Goal: Task Accomplishment & Management: Manage account settings

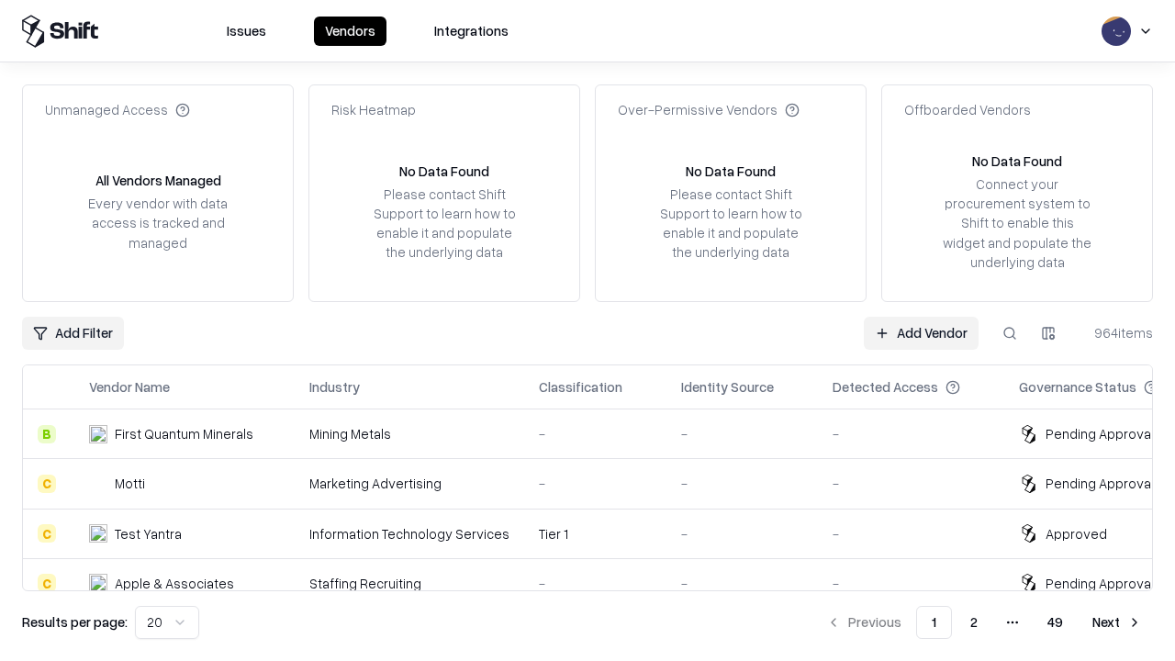
click at [921, 332] on link "Add Vendor" at bounding box center [921, 333] width 115 height 33
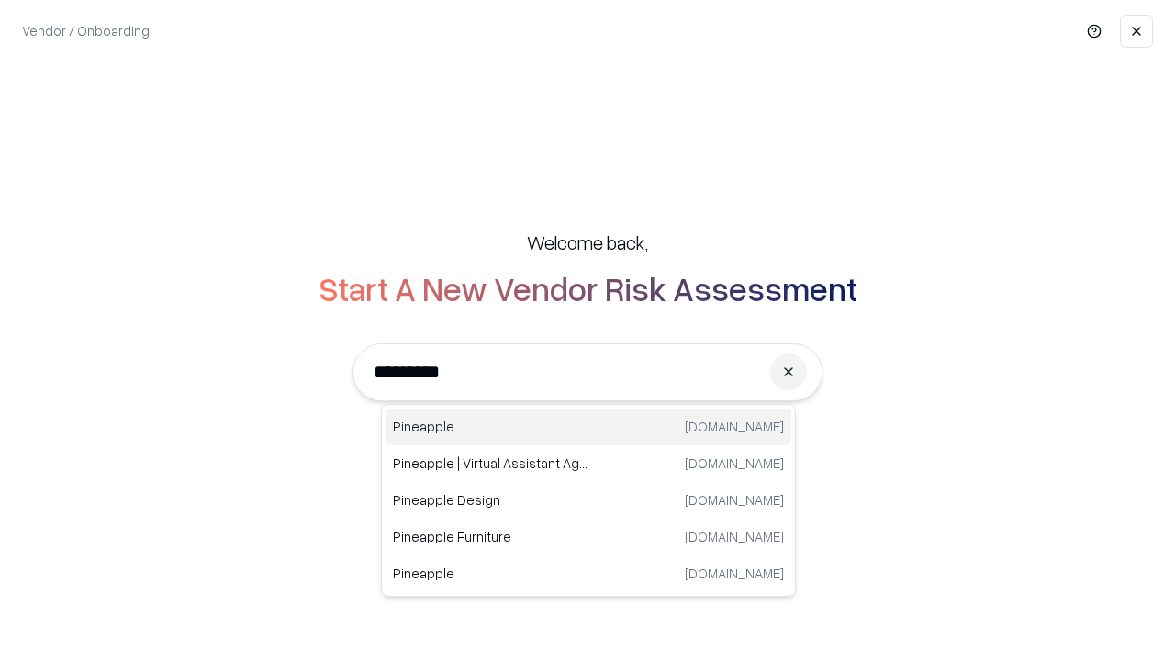
click at [588, 427] on div "Pineapple pineappleenergy.com" at bounding box center [589, 427] width 406 height 37
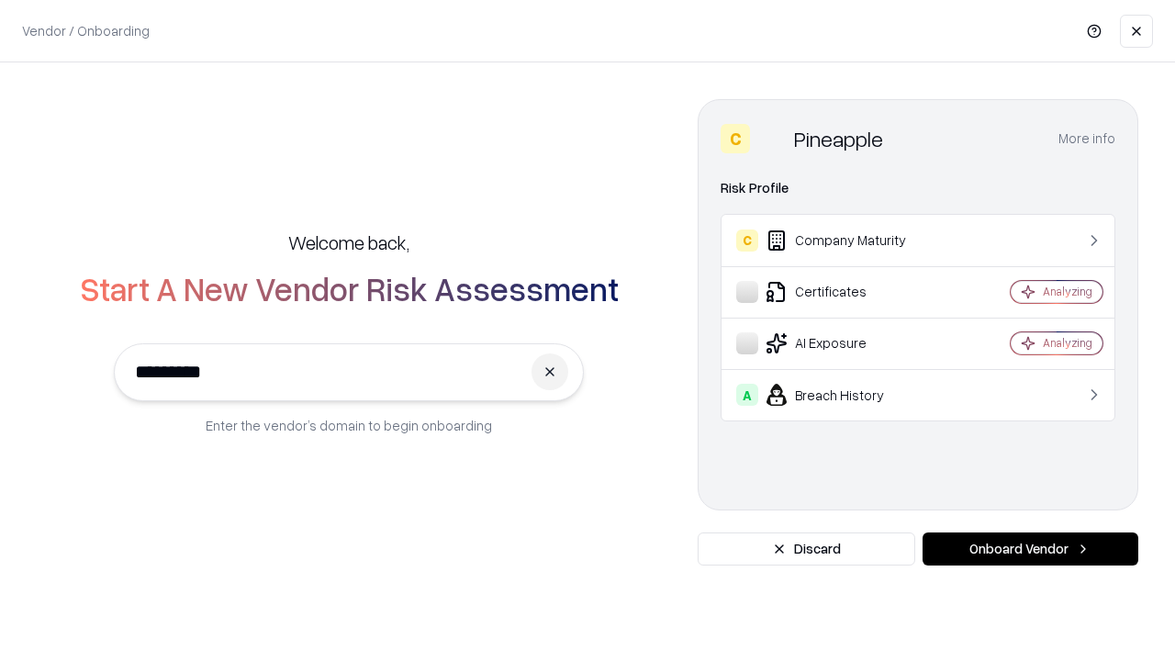
type input "*********"
click at [1030, 549] on button "Onboard Vendor" at bounding box center [1031, 548] width 216 height 33
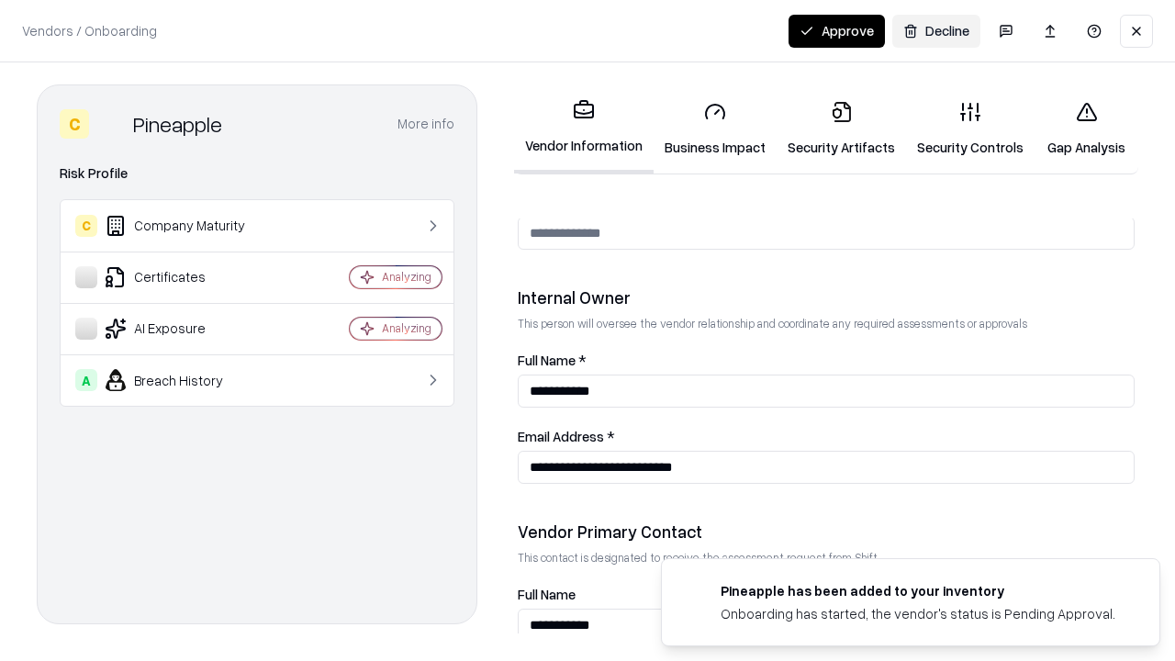
scroll to position [951, 0]
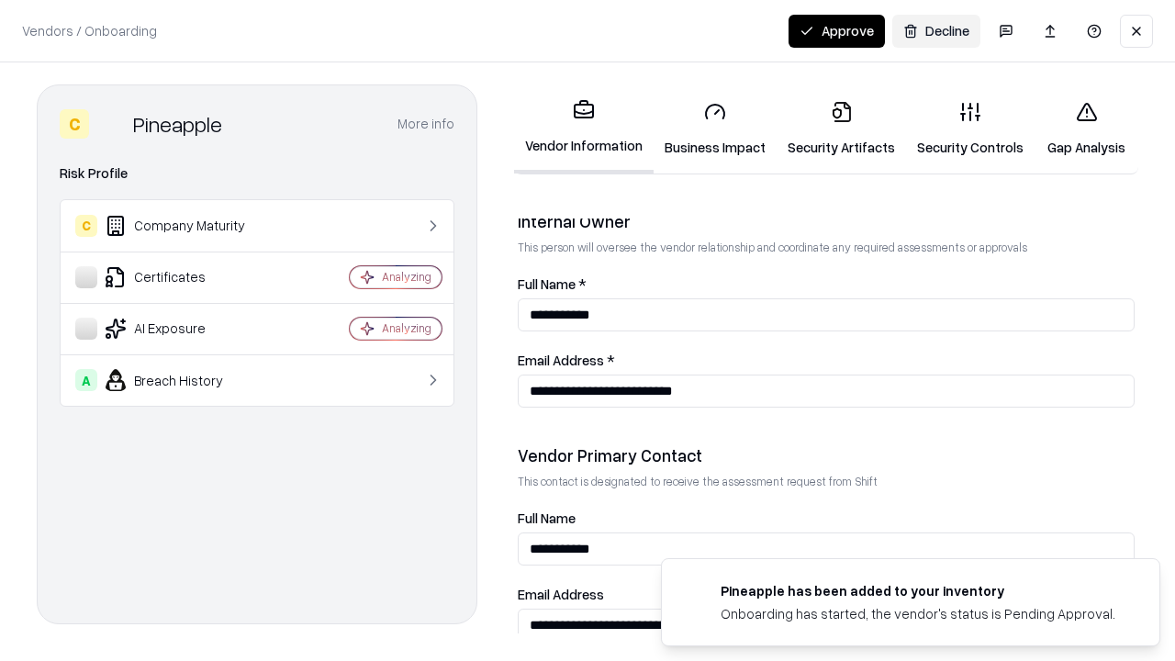
click at [715, 129] on link "Business Impact" at bounding box center [715, 128] width 123 height 85
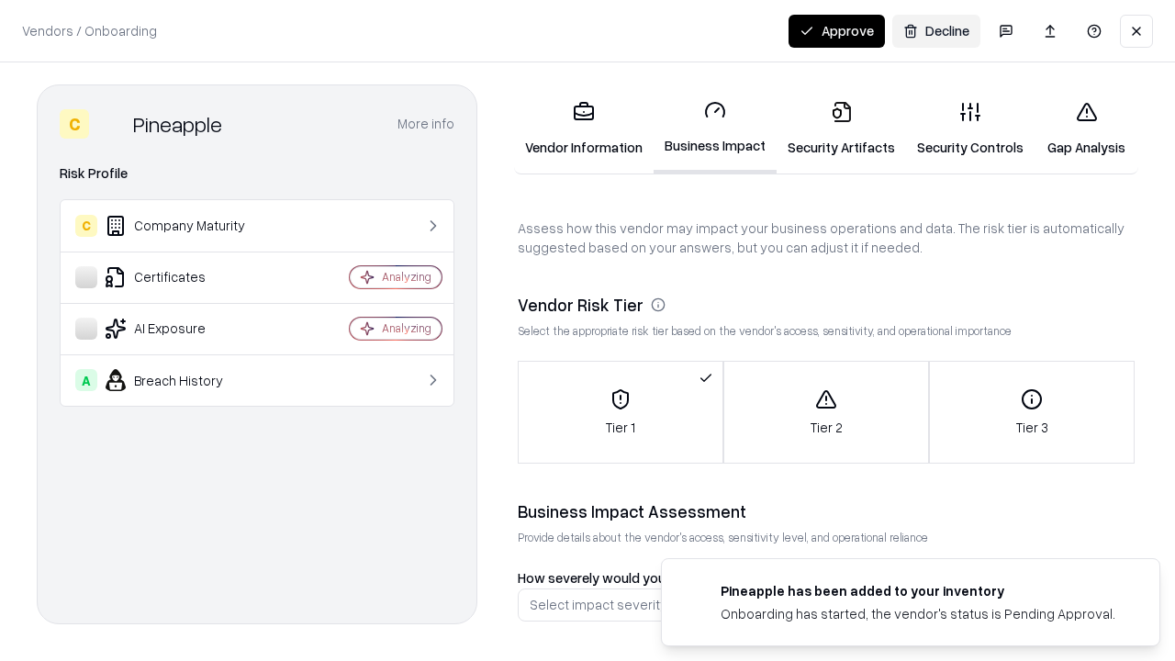
click at [841, 129] on link "Security Artifacts" at bounding box center [841, 128] width 129 height 85
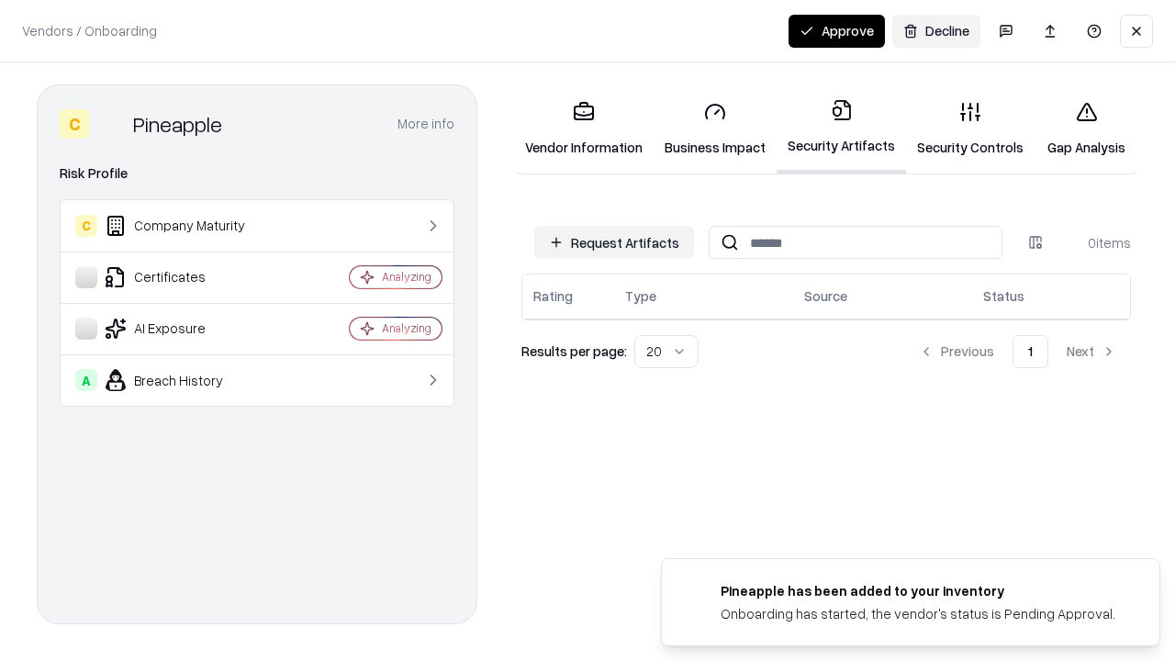
click at [614, 241] on button "Request Artifacts" at bounding box center [614, 242] width 160 height 33
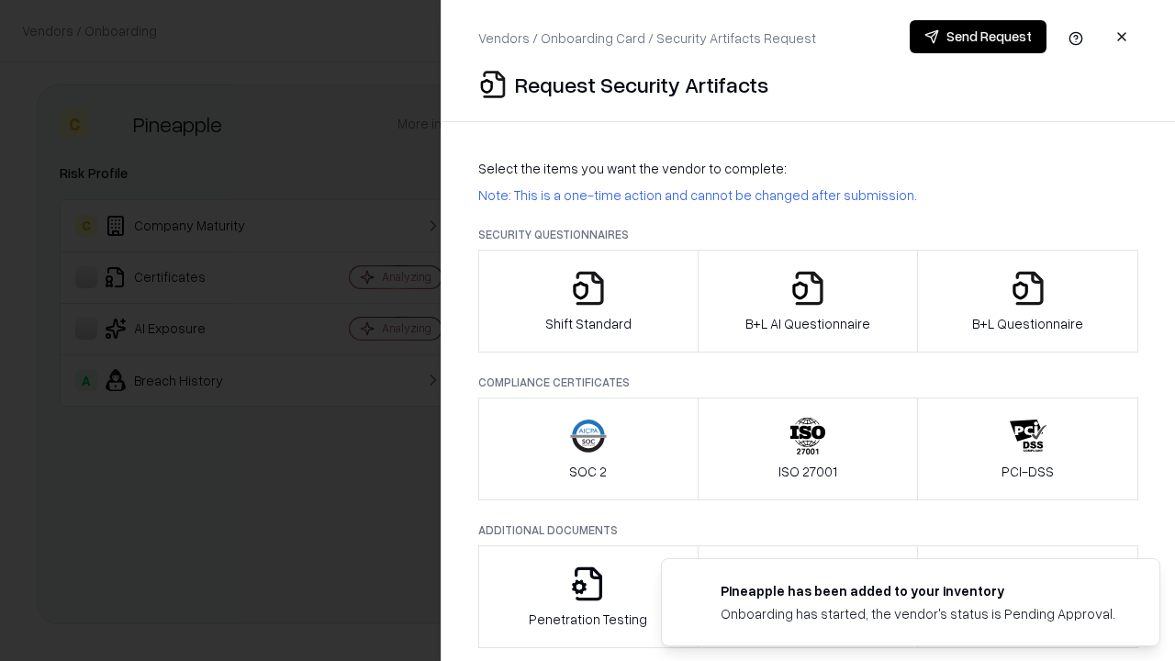
click at [588, 301] on icon "button" at bounding box center [588, 288] width 37 height 37
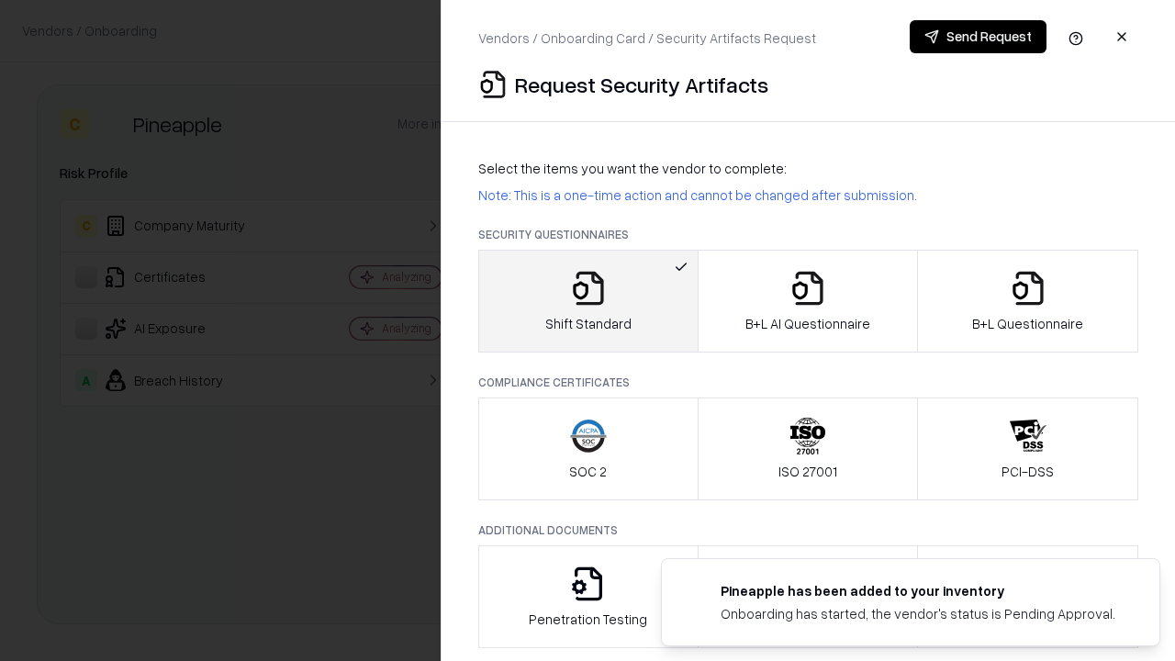
click at [978, 37] on button "Send Request" at bounding box center [978, 36] width 137 height 33
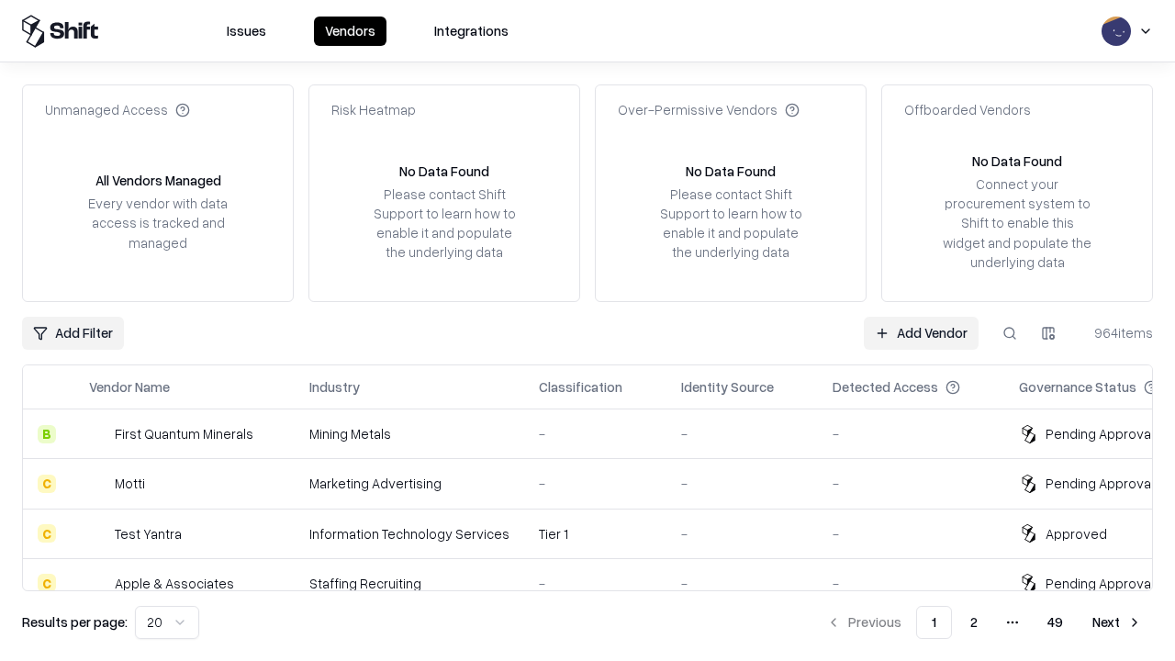
click at [1010, 332] on button at bounding box center [1009, 333] width 33 height 33
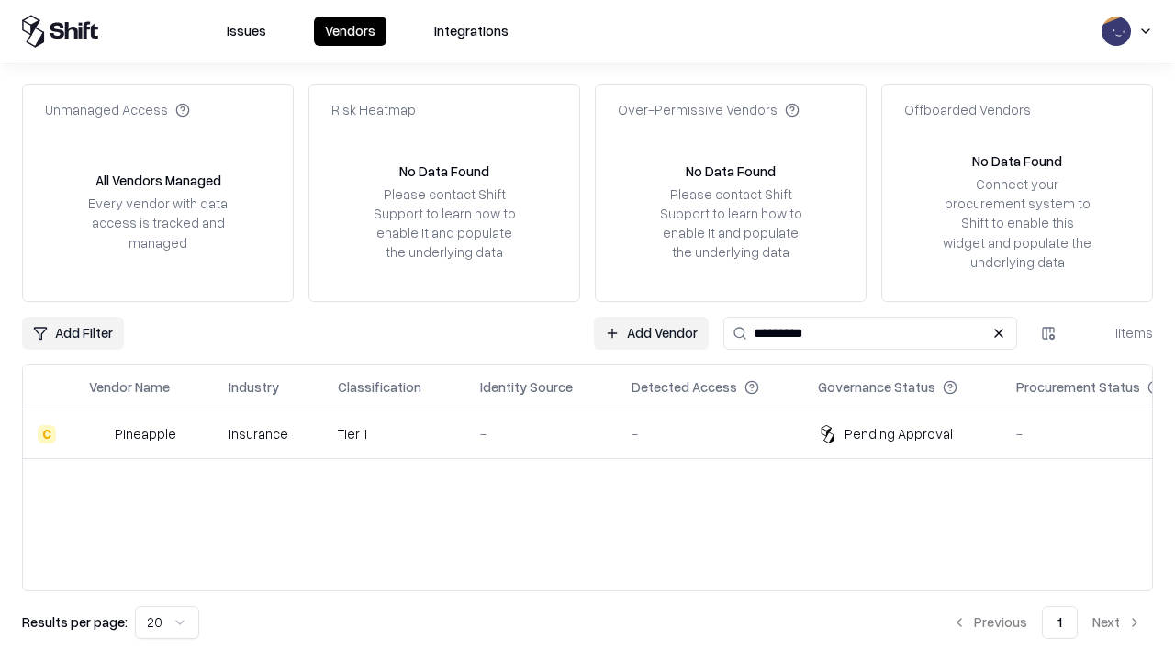
type input "*********"
click at [599, 433] on div "-" at bounding box center [541, 433] width 122 height 19
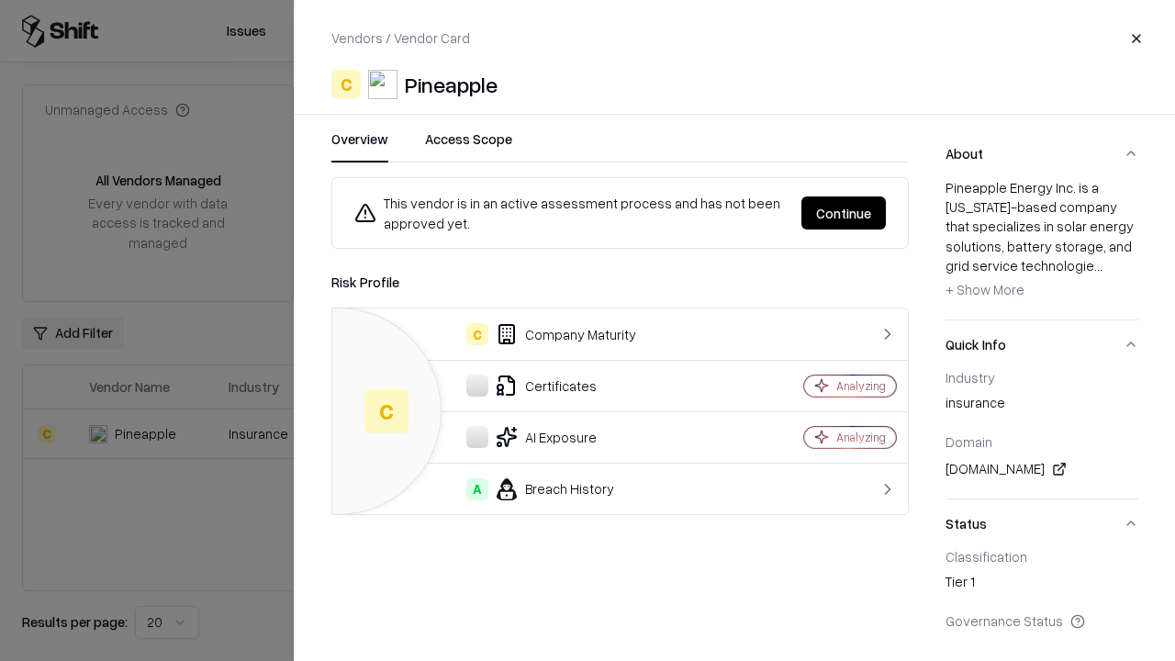
click at [844, 213] on button "Continue" at bounding box center [843, 212] width 84 height 33
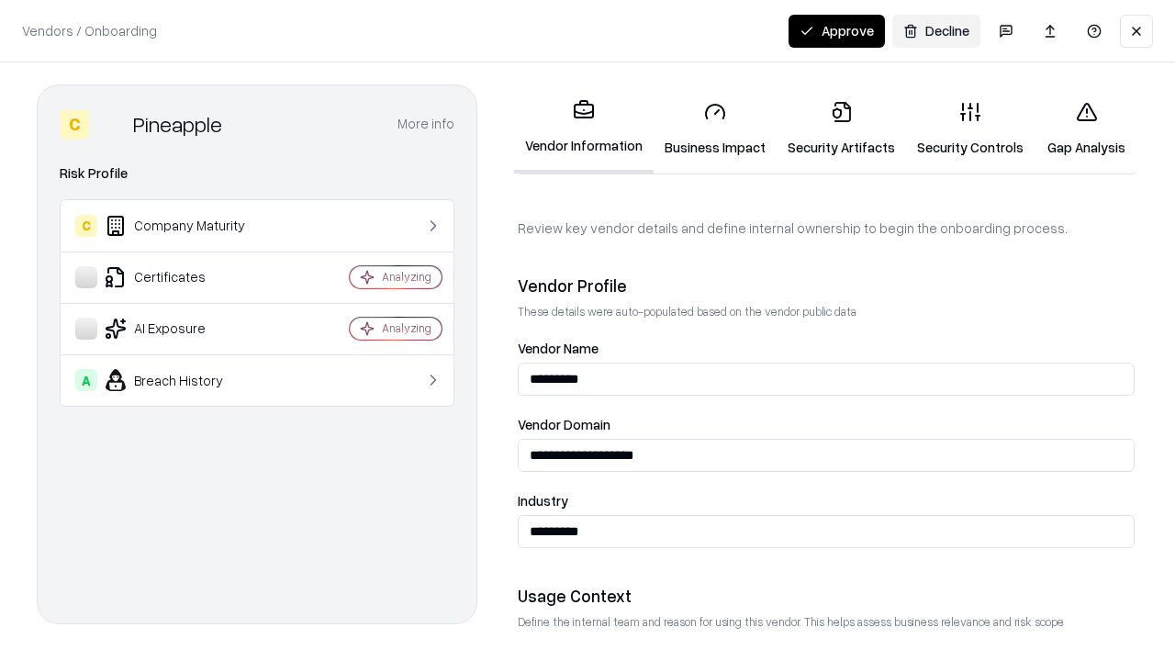
click at [841, 129] on link "Security Artifacts" at bounding box center [841, 128] width 129 height 85
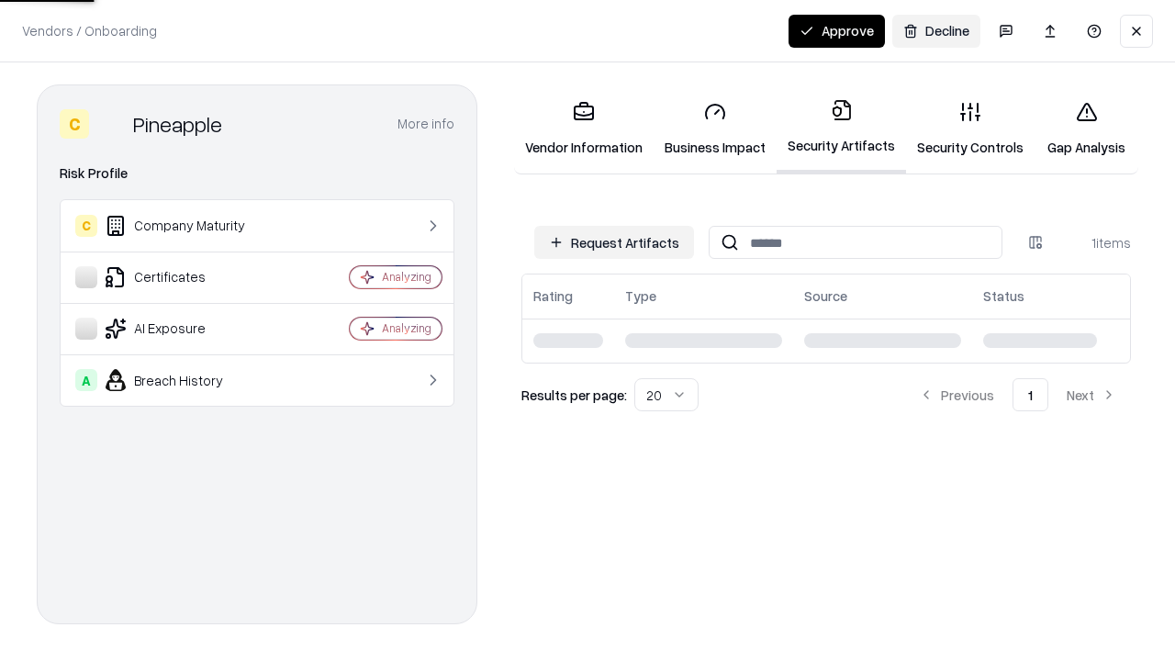
click at [836, 30] on button "Approve" at bounding box center [837, 31] width 96 height 33
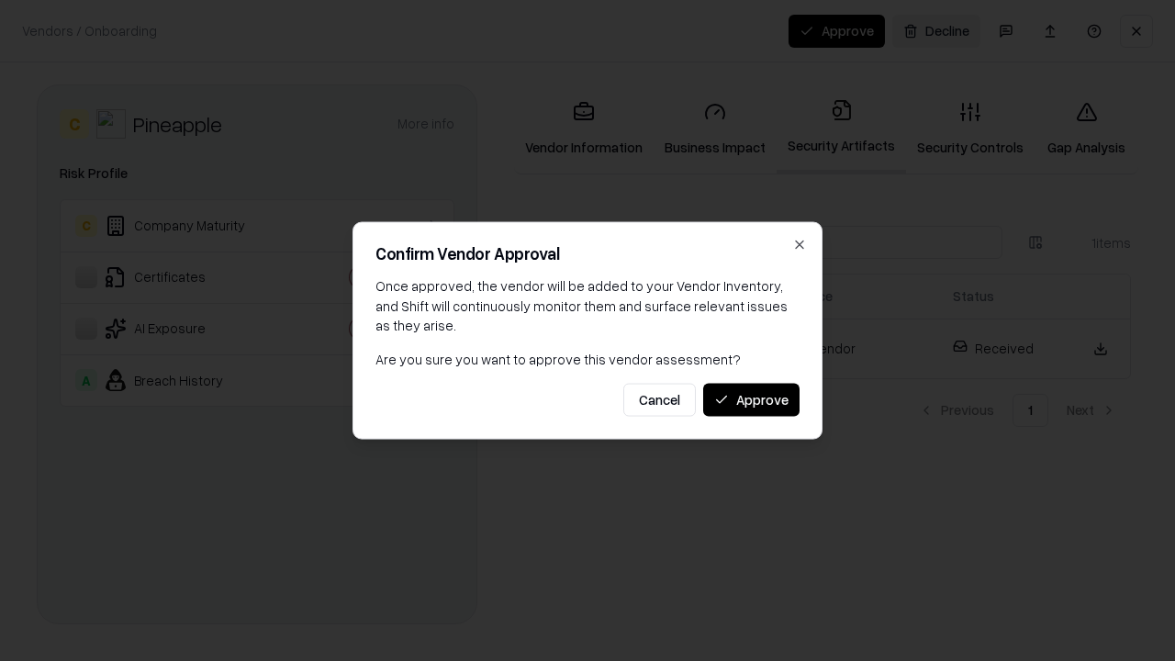
click at [751, 399] on button "Approve" at bounding box center [751, 399] width 96 height 33
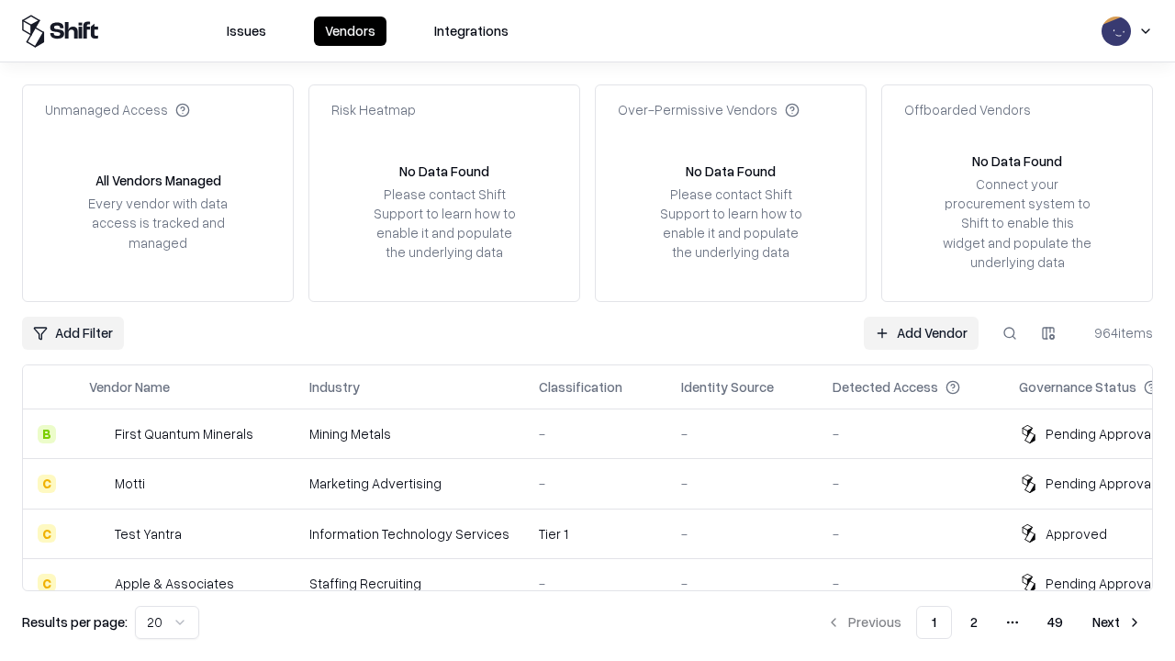
type input "*********"
click at [921, 332] on link "Add Vendor" at bounding box center [921, 333] width 115 height 33
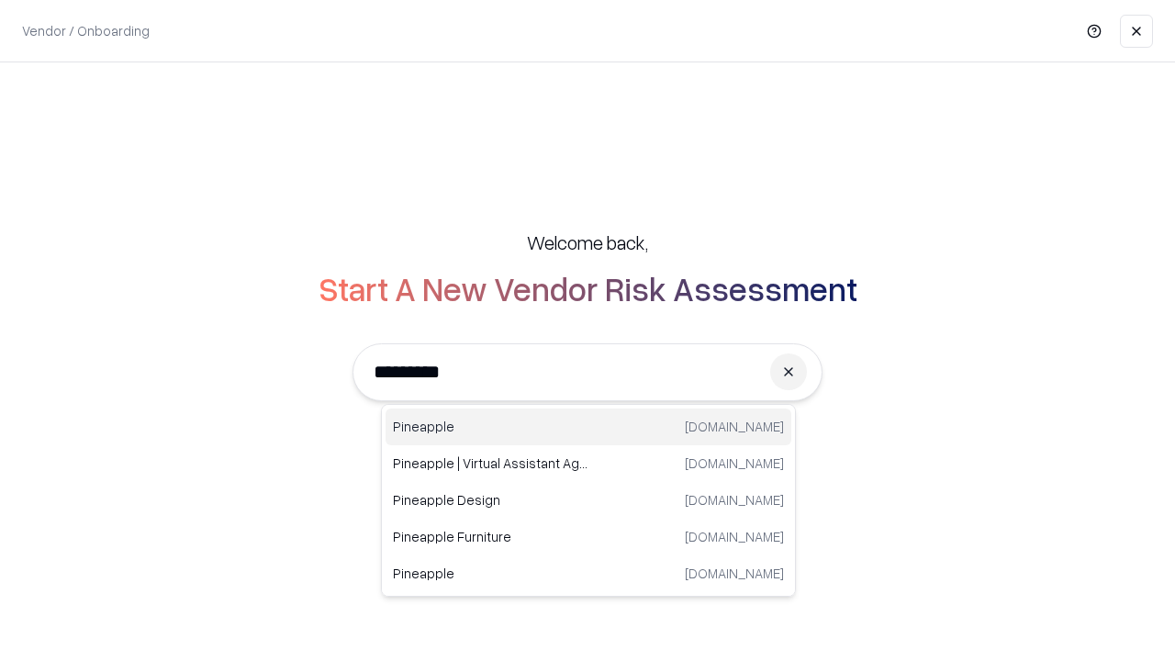
click at [588, 427] on div "Pineapple [DOMAIN_NAME]" at bounding box center [589, 427] width 406 height 37
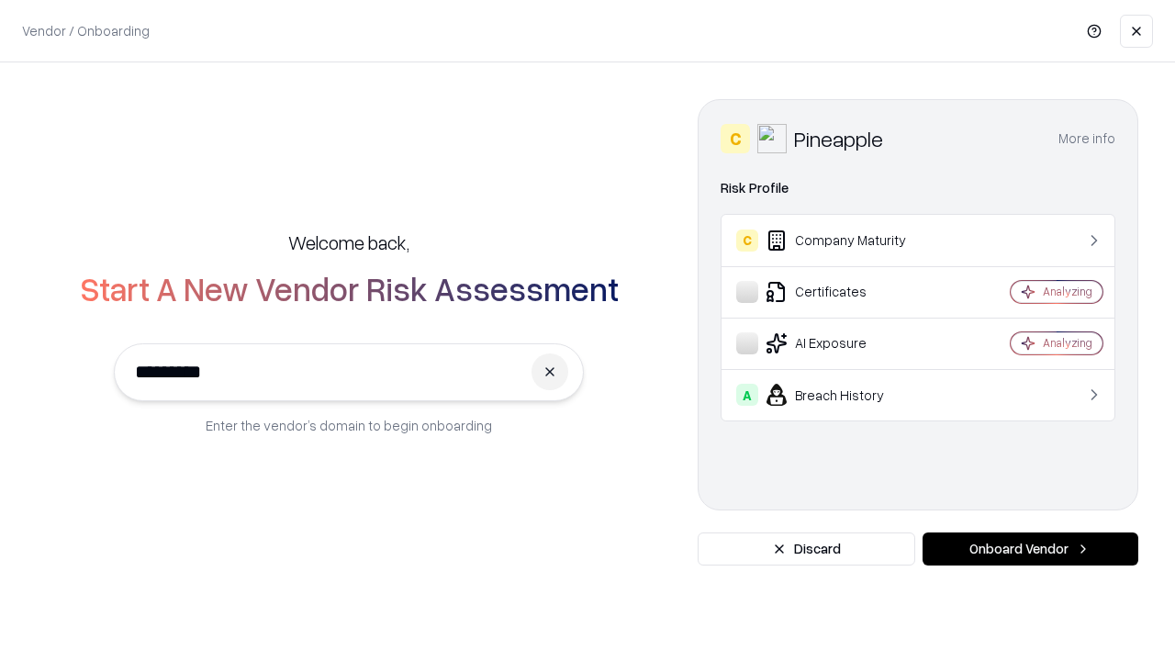
type input "*********"
click at [1030, 549] on button "Onboard Vendor" at bounding box center [1031, 548] width 216 height 33
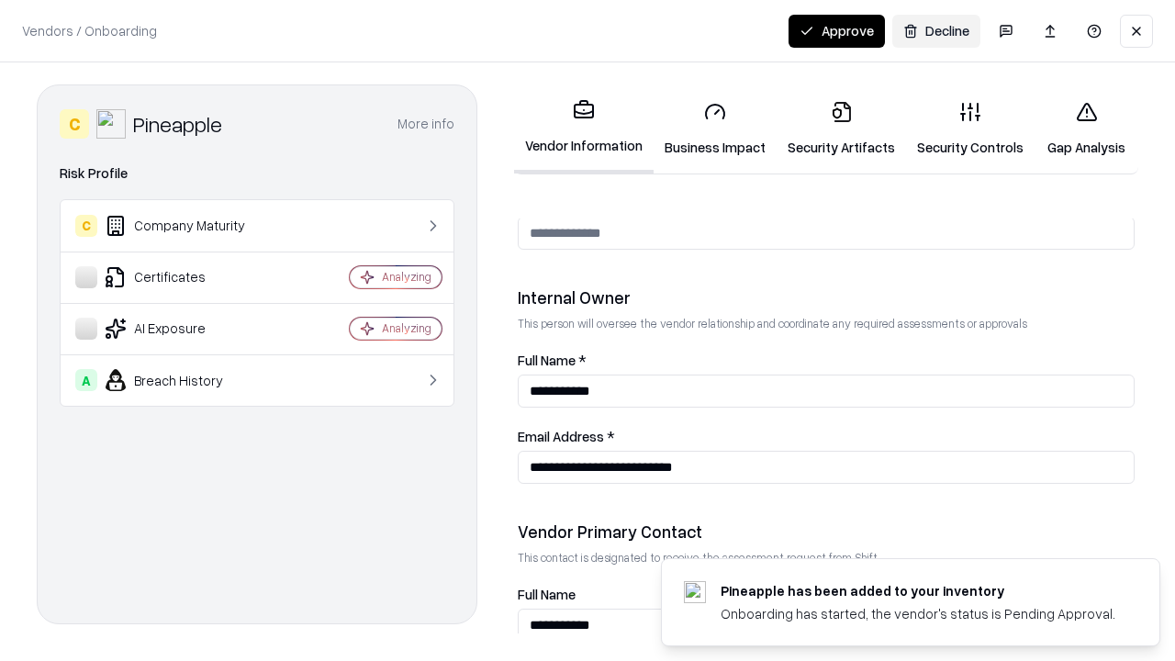
scroll to position [951, 0]
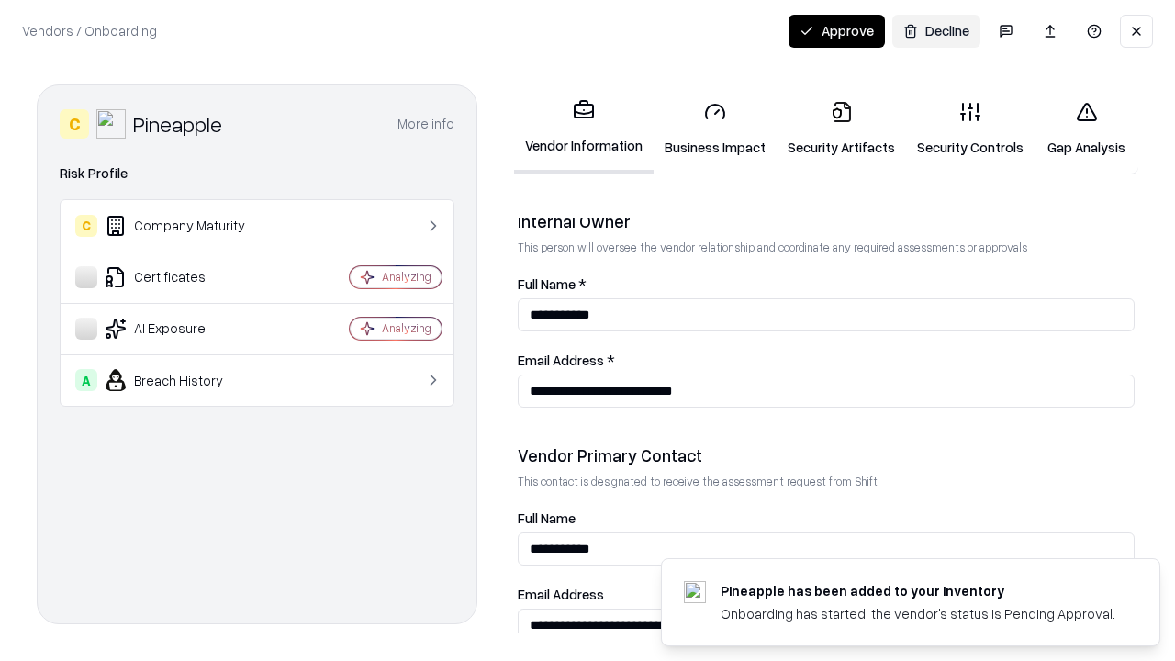
click at [836, 30] on button "Approve" at bounding box center [837, 31] width 96 height 33
